Goal: Information Seeking & Learning: Learn about a topic

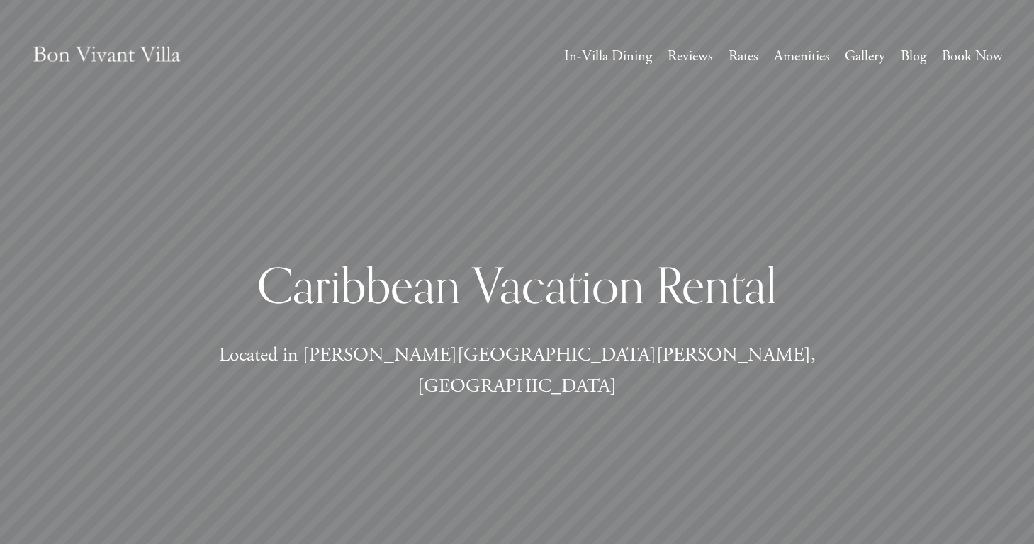
click at [860, 60] on link "Gallery" at bounding box center [865, 56] width 40 height 26
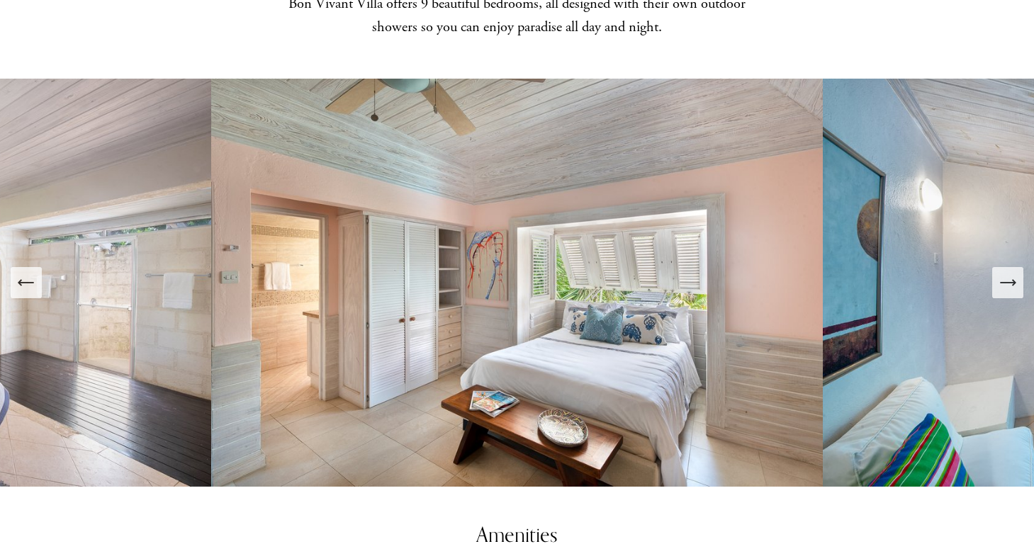
scroll to position [1772, 0]
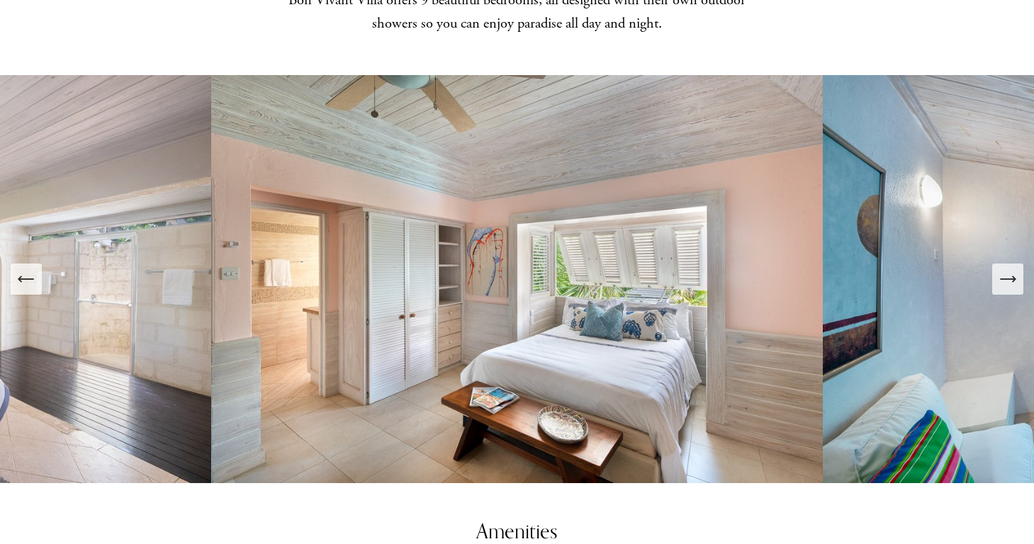
click at [541, 271] on img at bounding box center [517, 279] width 612 height 408
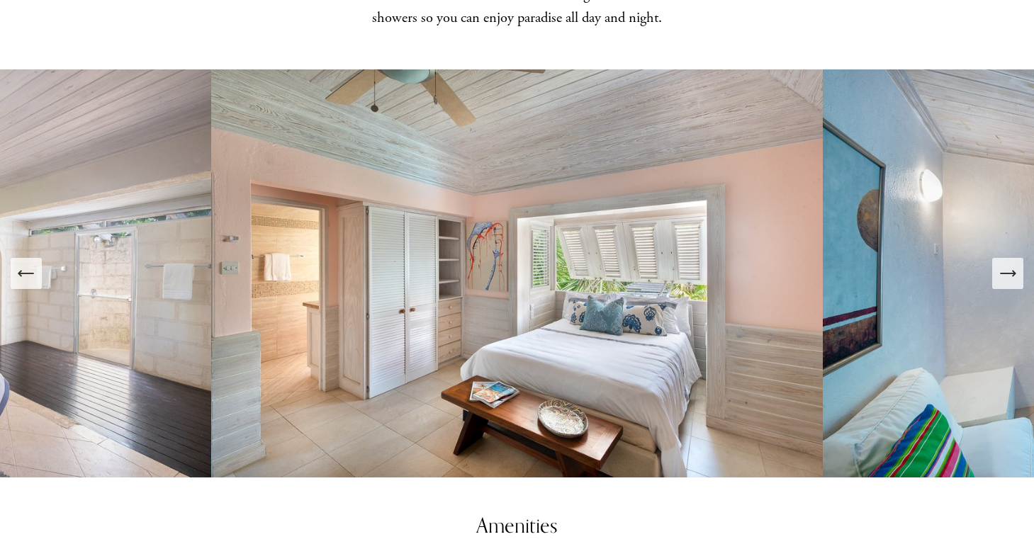
scroll to position [1775, 0]
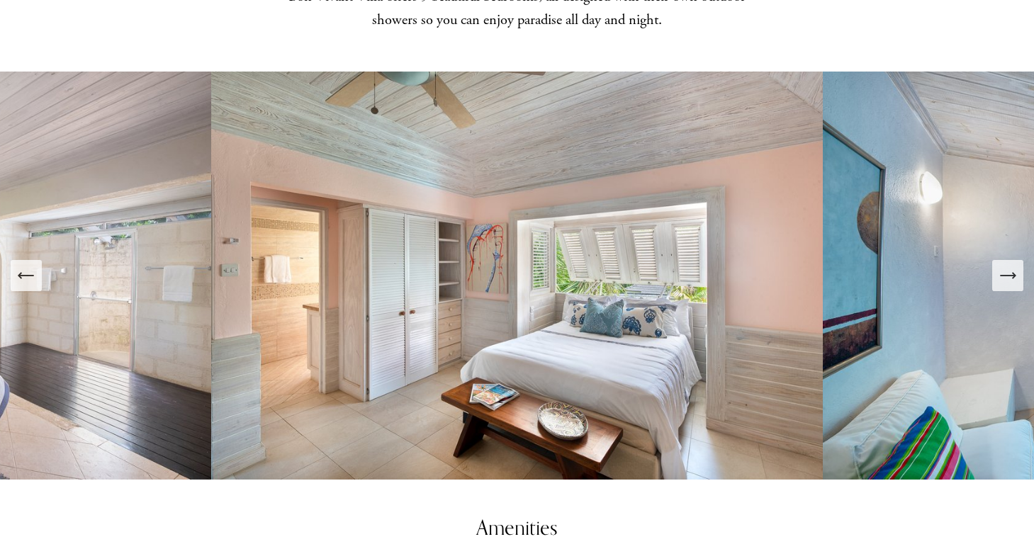
click at [1008, 266] on icon "Next Slide" at bounding box center [1008, 276] width 20 height 20
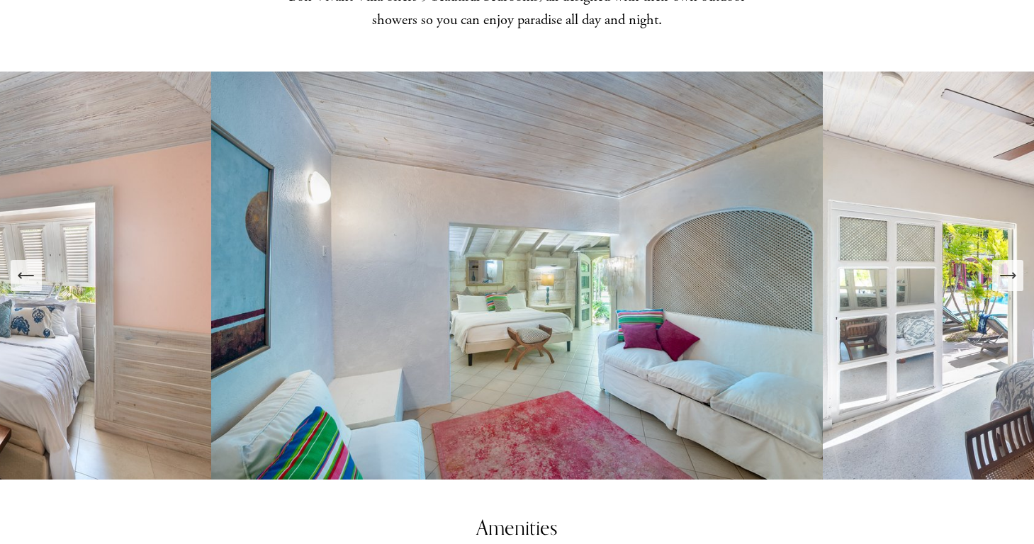
click at [1007, 266] on icon "Next Slide" at bounding box center [1008, 276] width 20 height 20
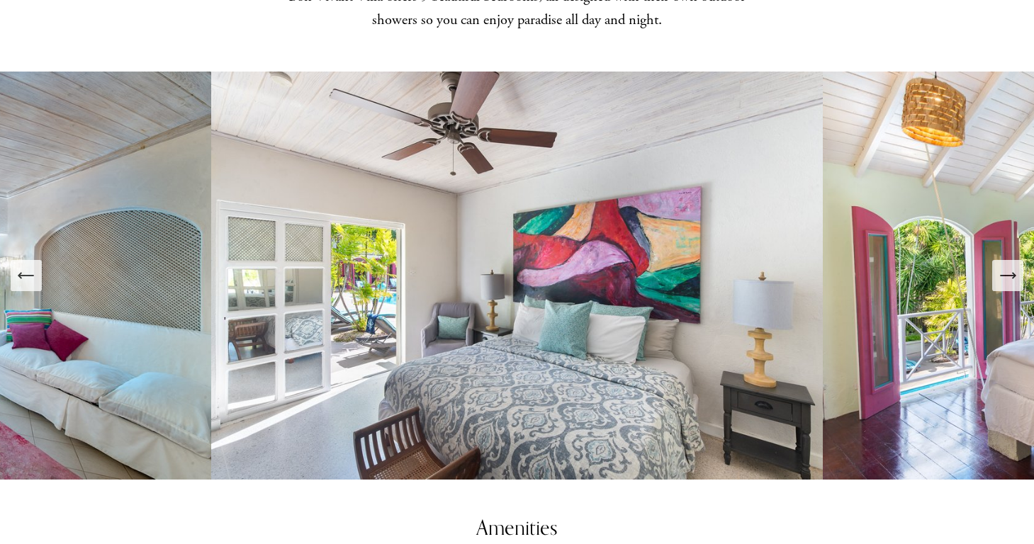
click at [1008, 266] on icon "Next Slide" at bounding box center [1008, 276] width 20 height 20
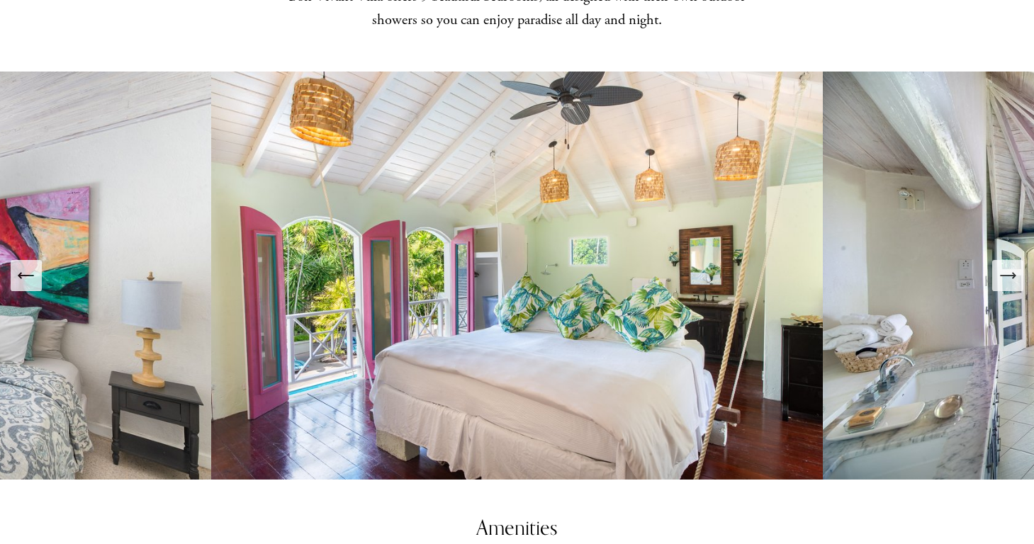
click at [1008, 266] on icon "Next Slide" at bounding box center [1008, 276] width 20 height 20
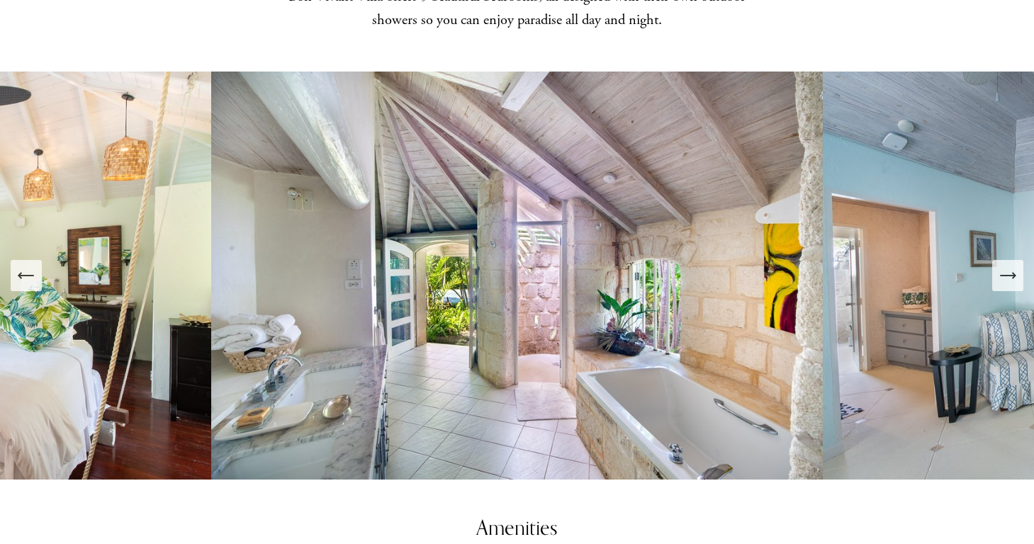
click at [1008, 266] on icon "Next Slide" at bounding box center [1008, 276] width 20 height 20
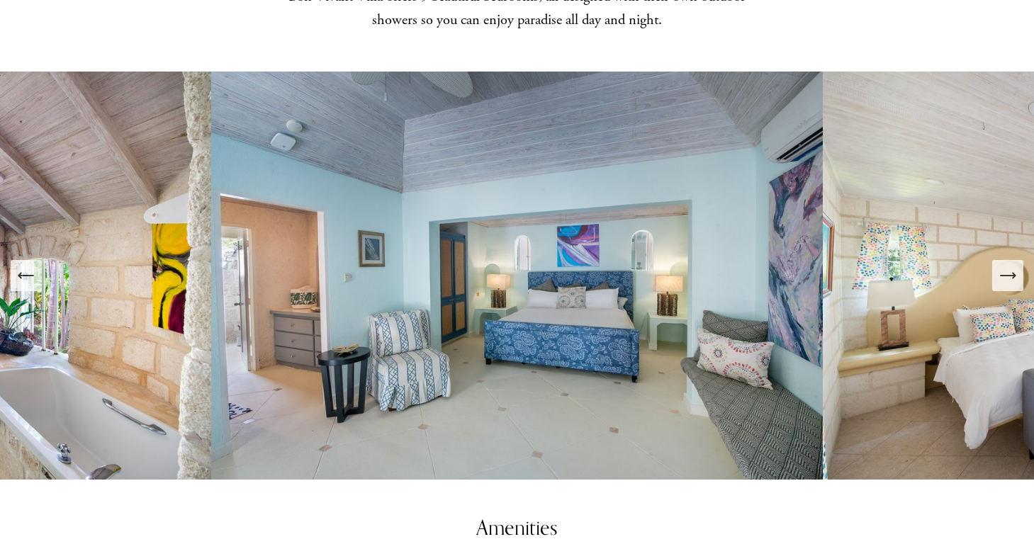
click at [1008, 266] on icon "Next Slide" at bounding box center [1008, 276] width 20 height 20
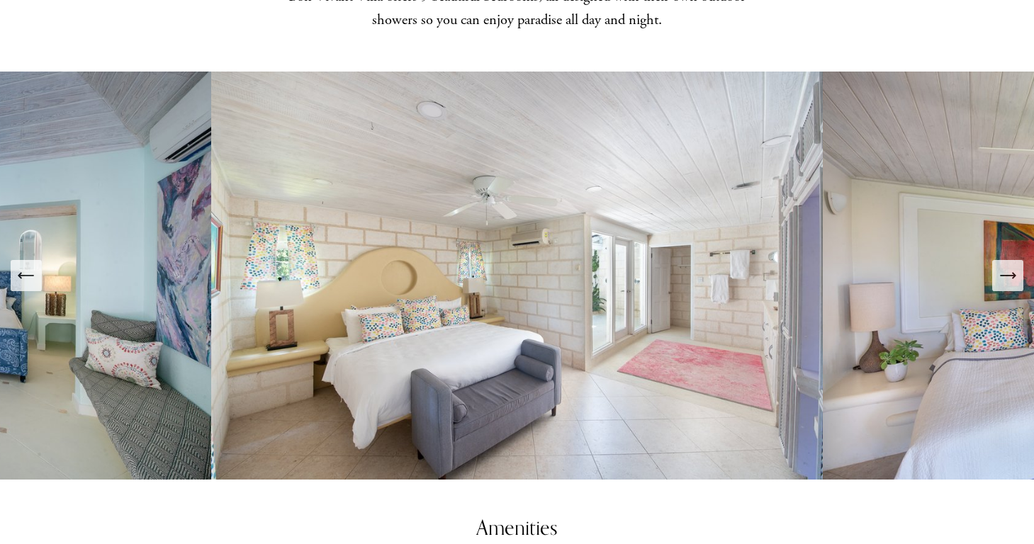
click at [1008, 266] on icon "Next Slide" at bounding box center [1008, 276] width 20 height 20
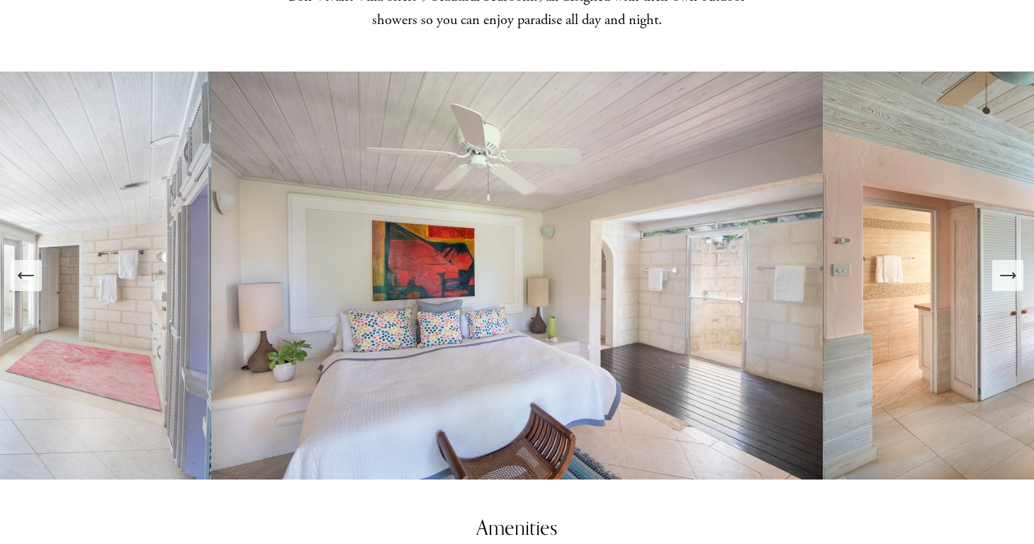
click at [1008, 266] on icon "Next Slide" at bounding box center [1008, 276] width 20 height 20
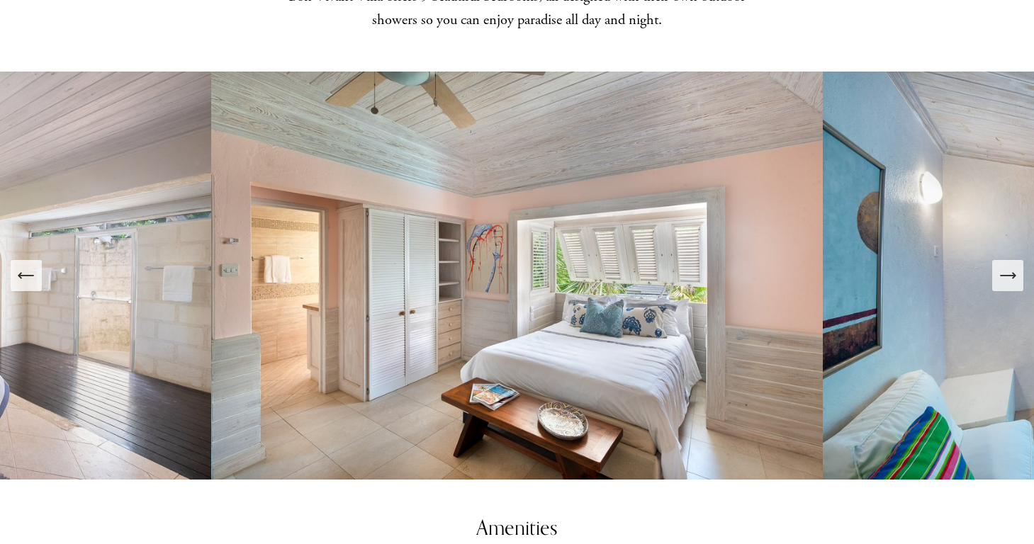
click at [1008, 266] on icon "Next Slide" at bounding box center [1008, 276] width 20 height 20
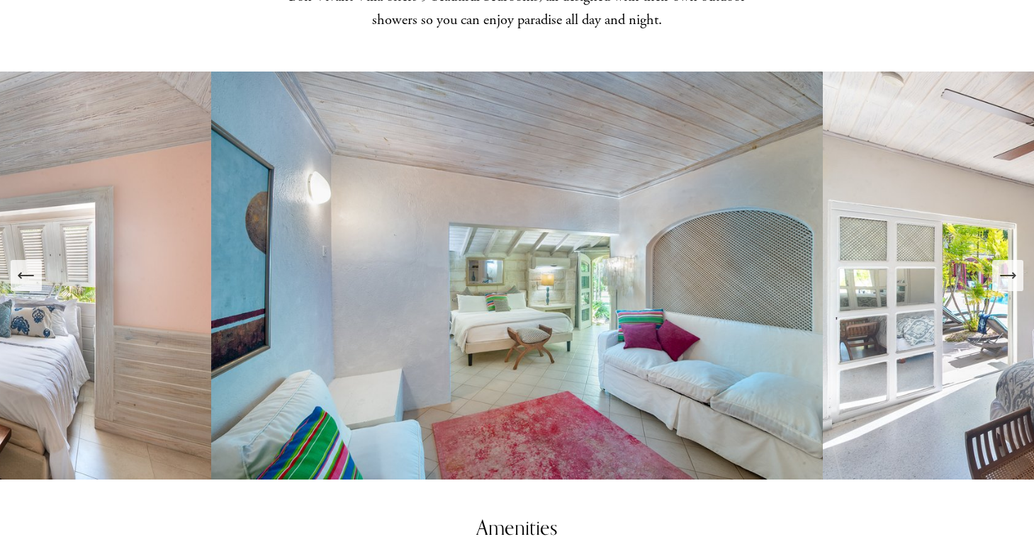
click at [1008, 266] on icon "Next Slide" at bounding box center [1008, 276] width 20 height 20
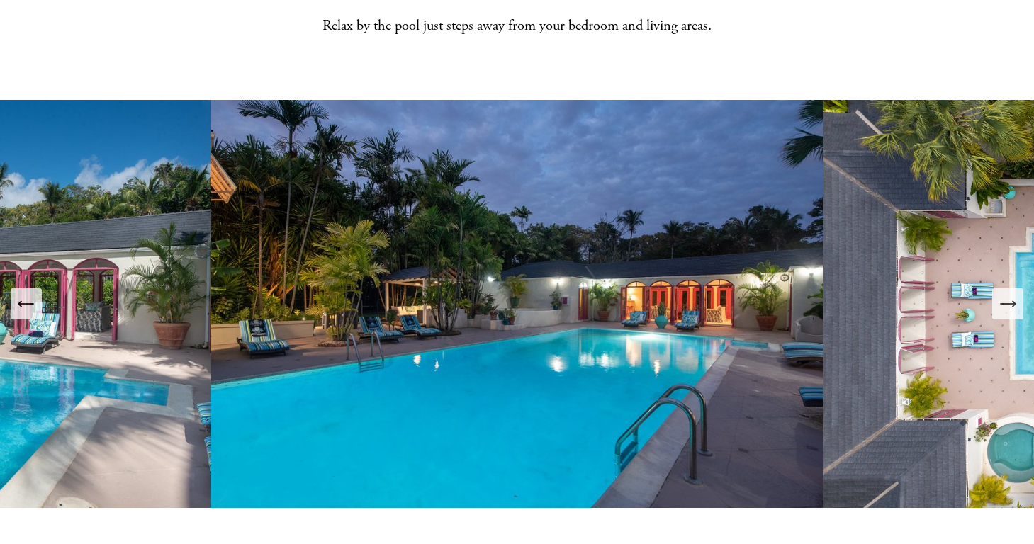
scroll to position [570, 0]
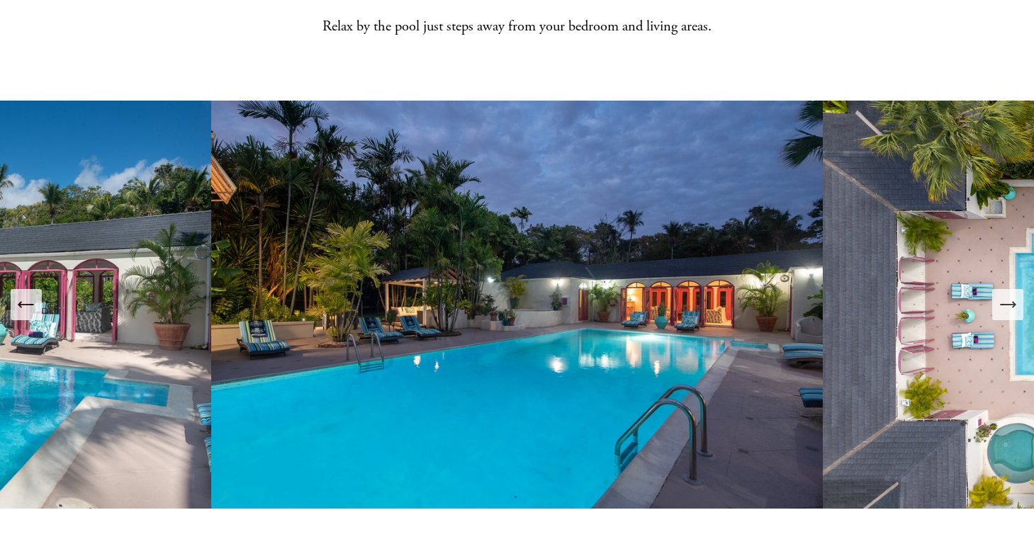
click at [1008, 295] on icon "Next Slide" at bounding box center [1008, 305] width 20 height 20
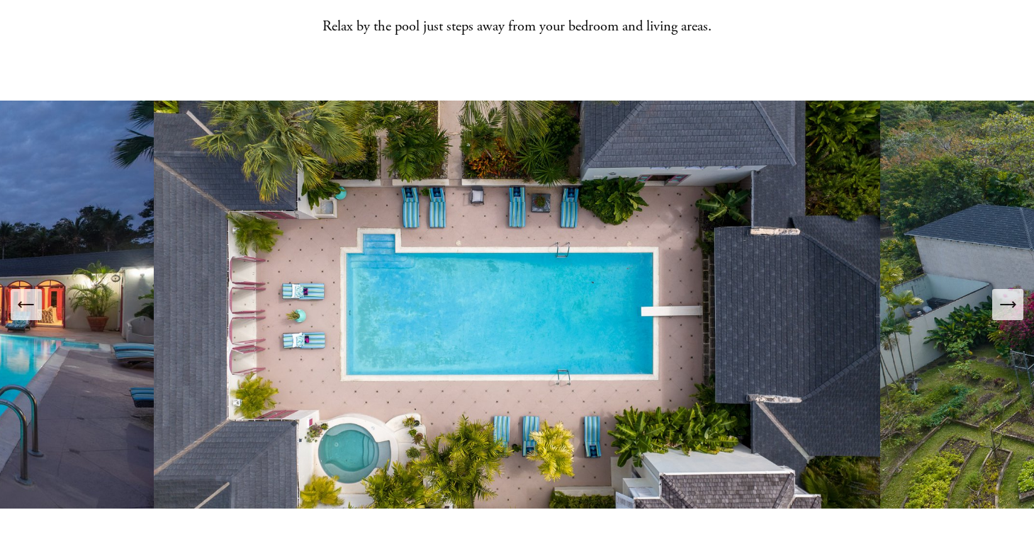
click at [1008, 295] on icon "Next Slide" at bounding box center [1008, 305] width 20 height 20
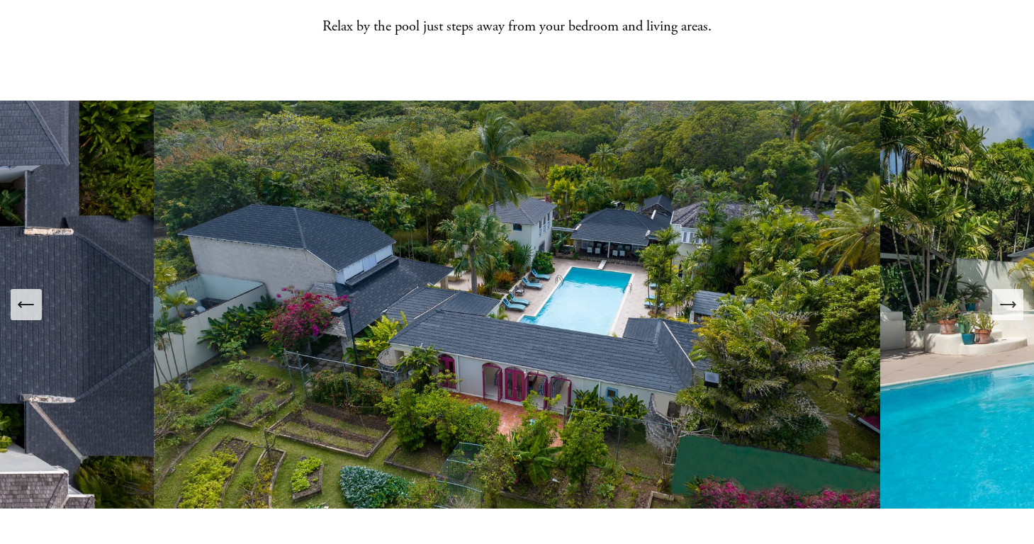
click at [1008, 295] on icon "Next Slide" at bounding box center [1008, 305] width 20 height 20
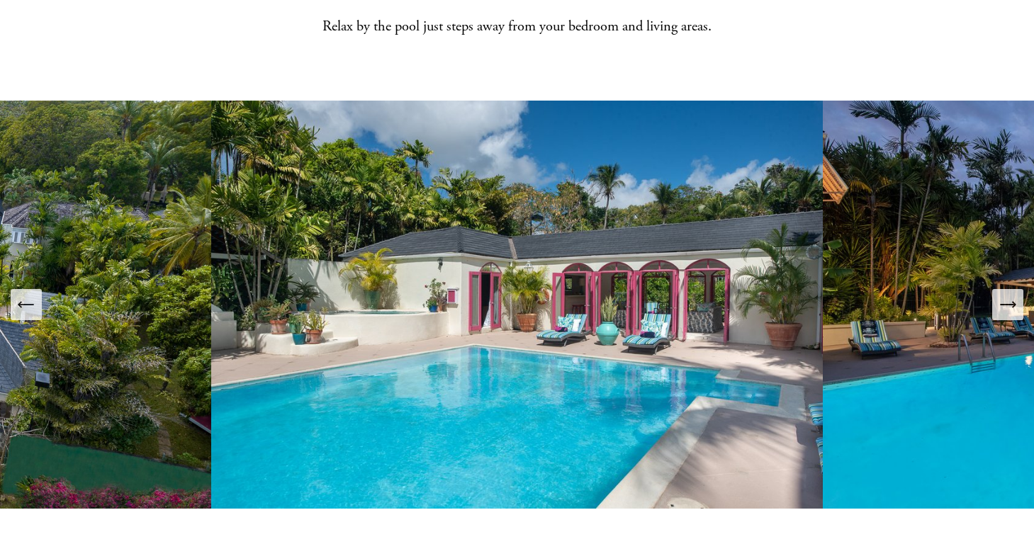
click at [1008, 295] on icon "Next Slide" at bounding box center [1008, 305] width 20 height 20
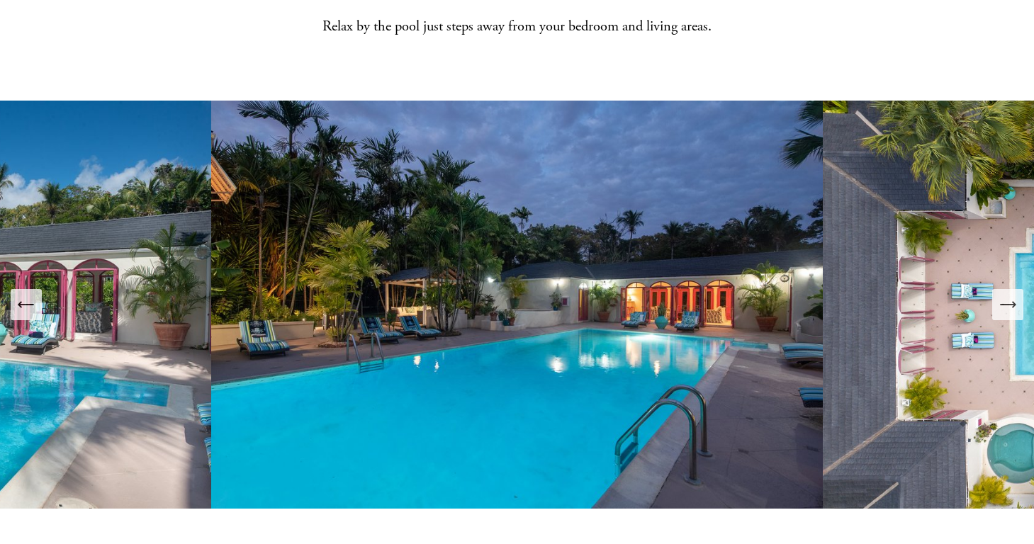
click at [1008, 295] on icon "Next Slide" at bounding box center [1008, 305] width 20 height 20
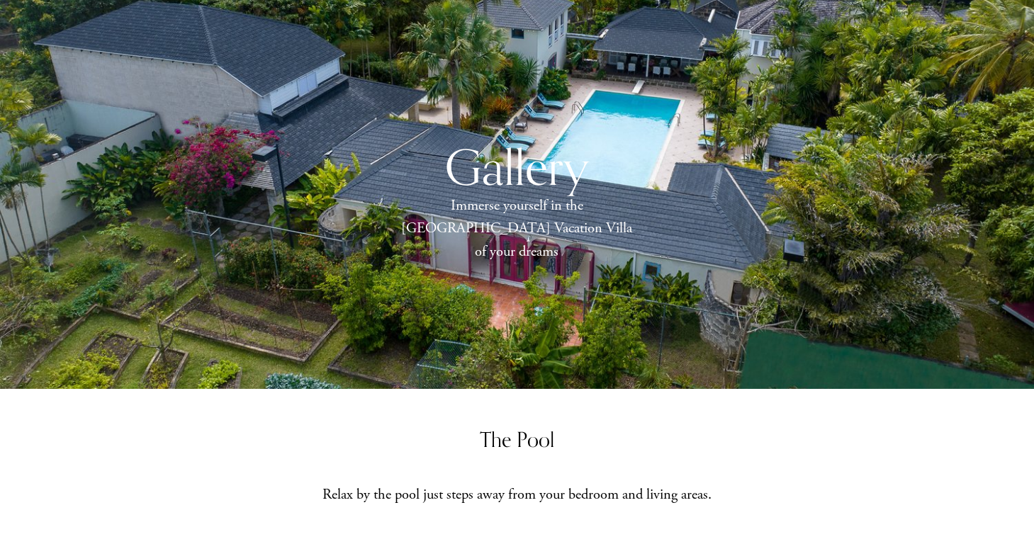
scroll to position [0, 0]
